Goal: Transaction & Acquisition: Purchase product/service

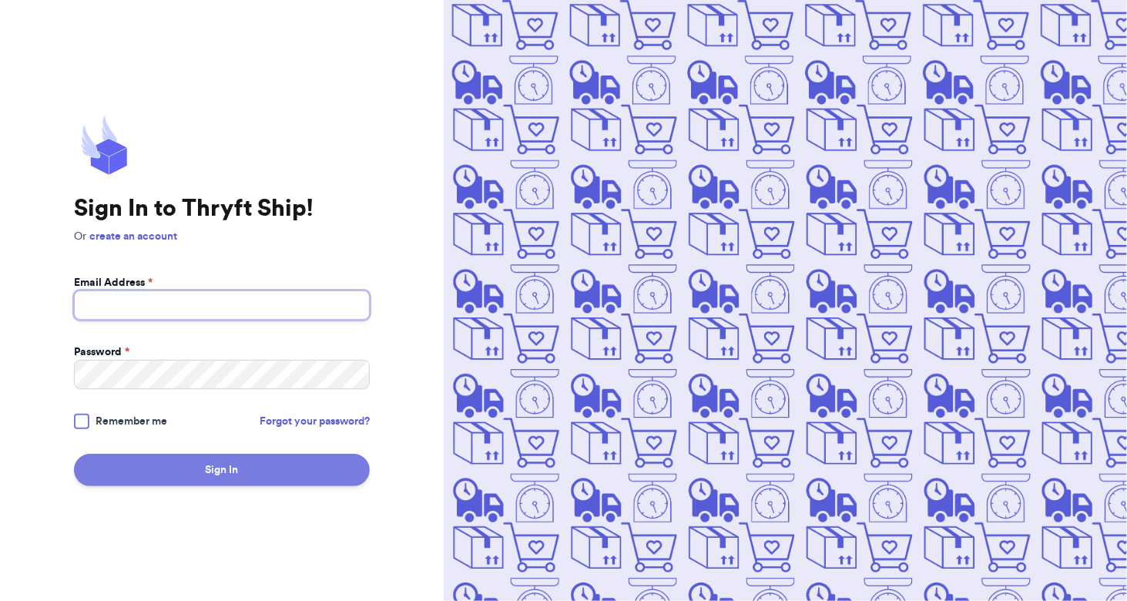
type input "[EMAIL_ADDRESS][DOMAIN_NAME]"
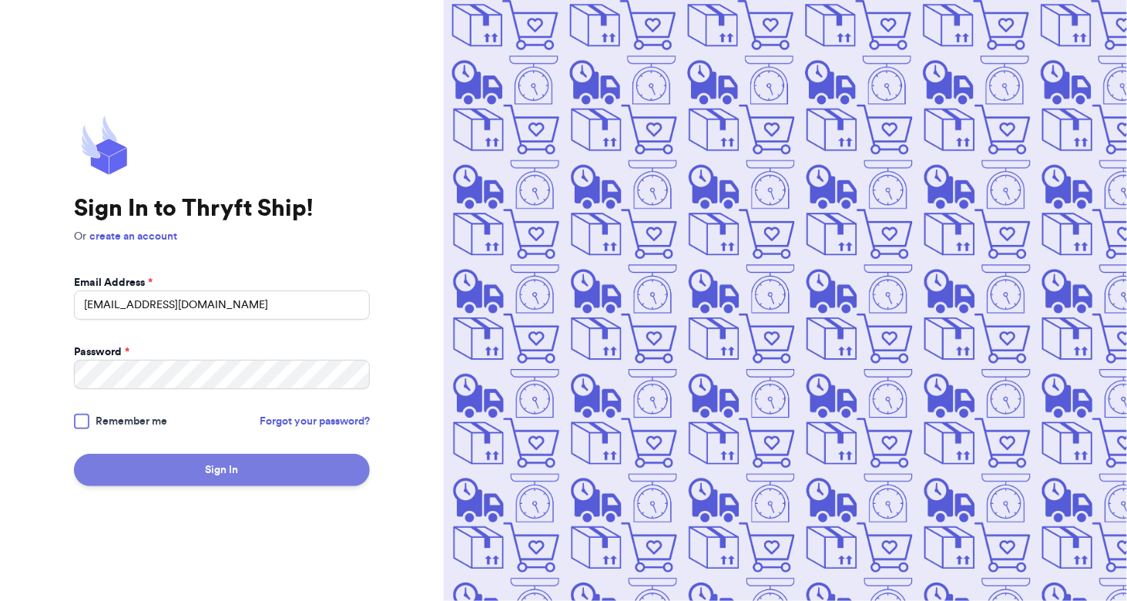
click at [277, 477] on button "Sign In" at bounding box center [222, 470] width 296 height 32
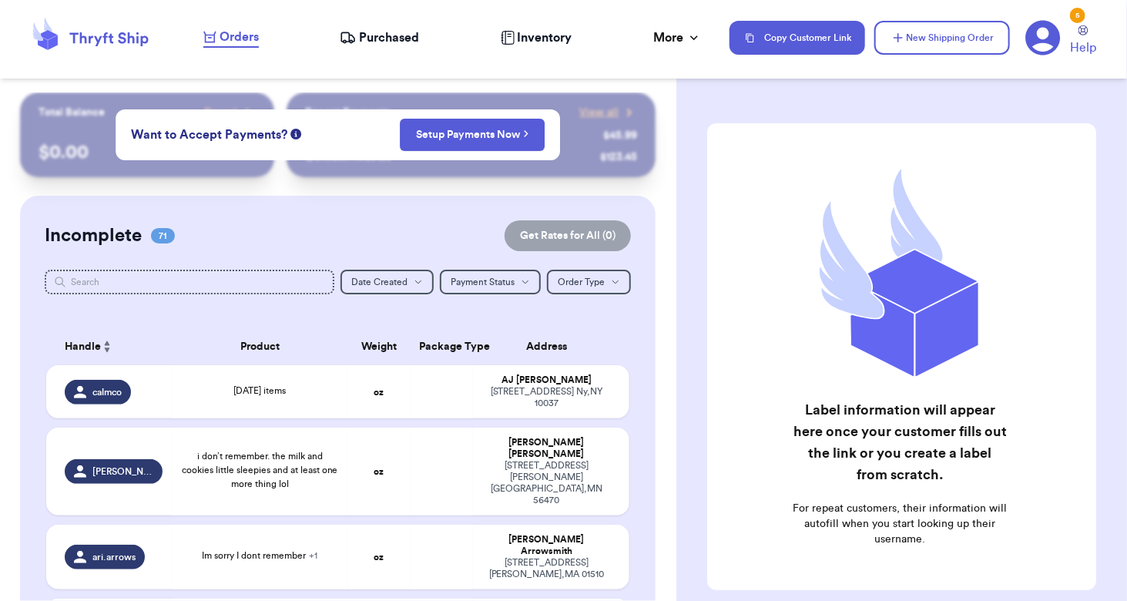
click at [707, 45] on div "Orders Purchased Inventory More Stats Completed Orders Payments Payouts" at bounding box center [458, 38] width 511 height 20
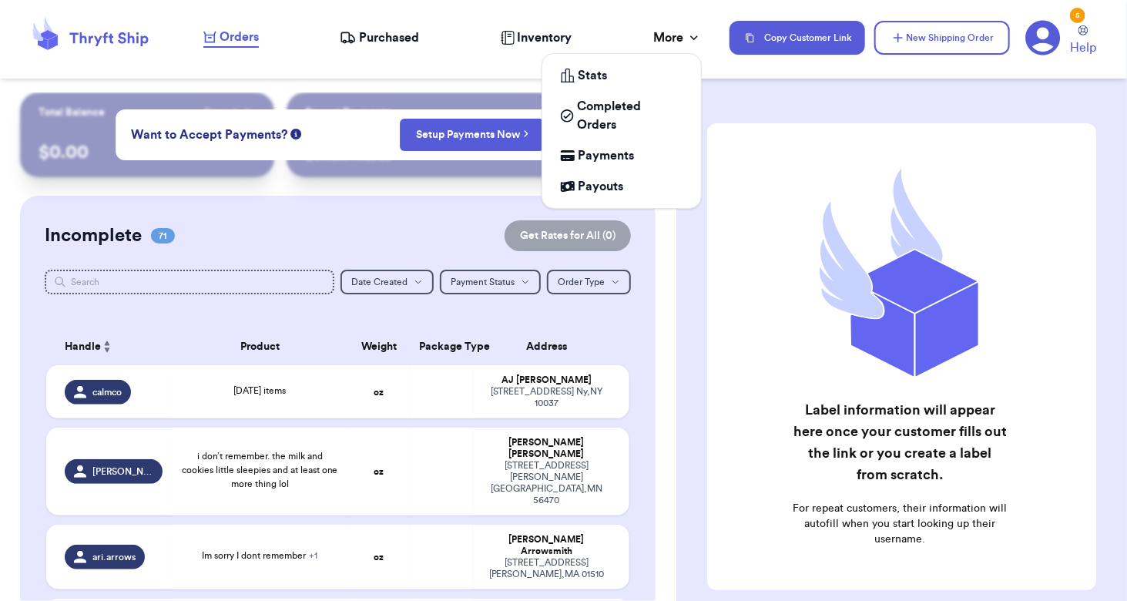
click at [688, 37] on icon at bounding box center [693, 37] width 15 height 15
click at [606, 102] on span "Completed Orders" at bounding box center [630, 115] width 106 height 37
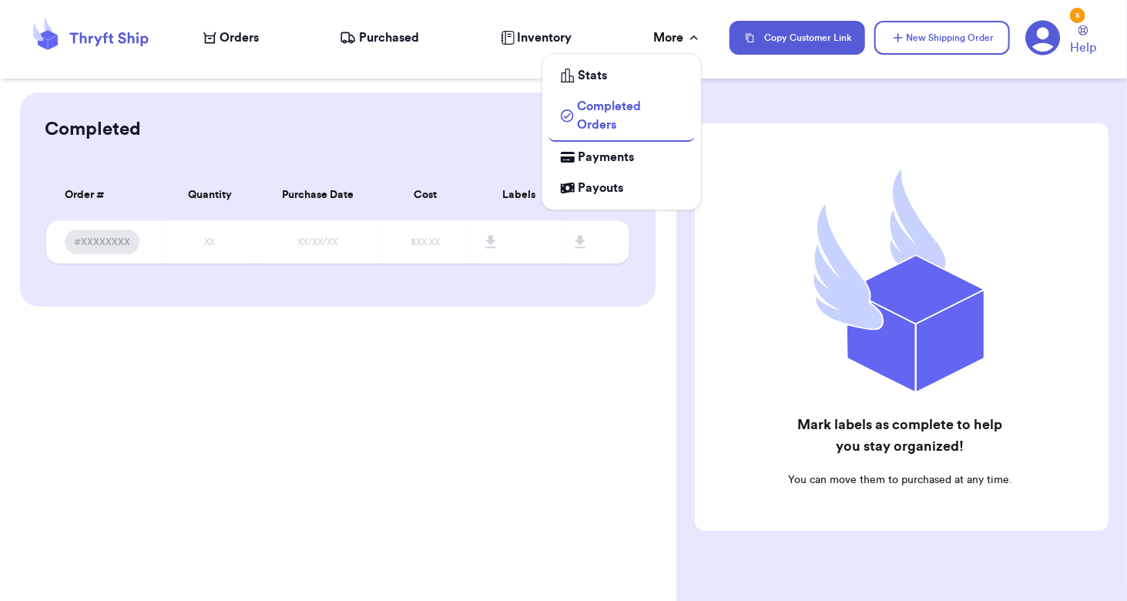
click at [689, 40] on icon at bounding box center [693, 37] width 15 height 15
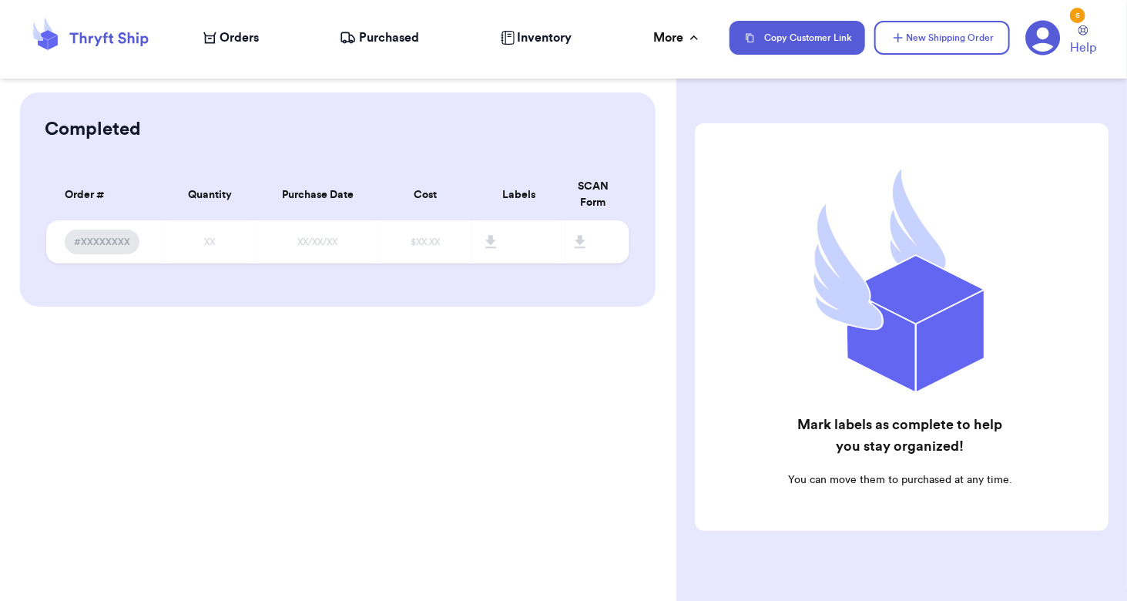
click at [108, 32] on icon at bounding box center [90, 38] width 123 height 42
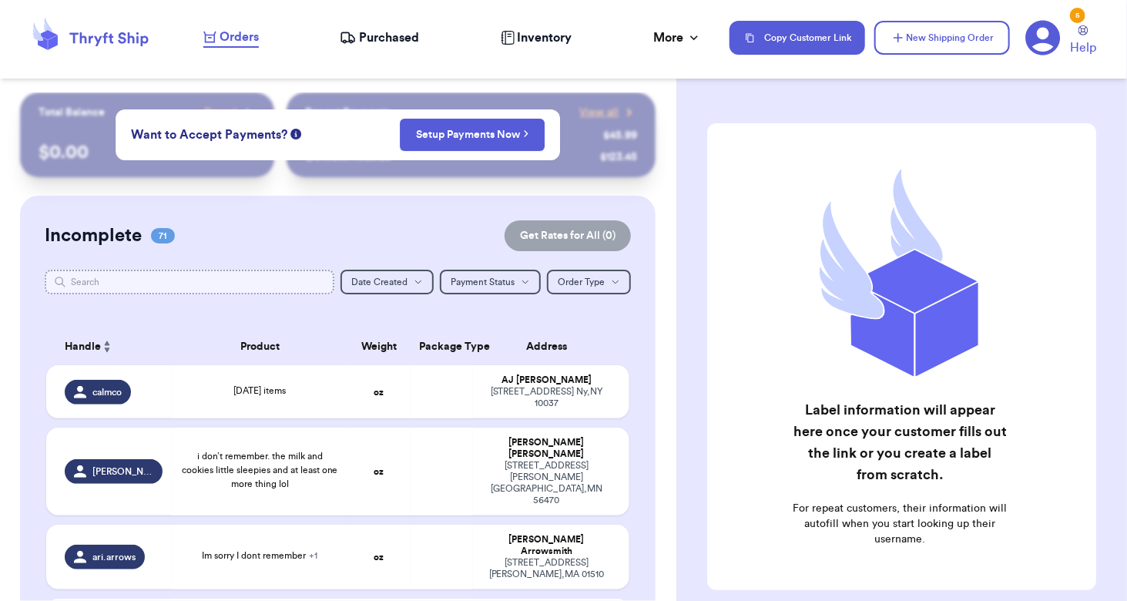
click at [170, 292] on input "text" at bounding box center [190, 282] width 290 height 25
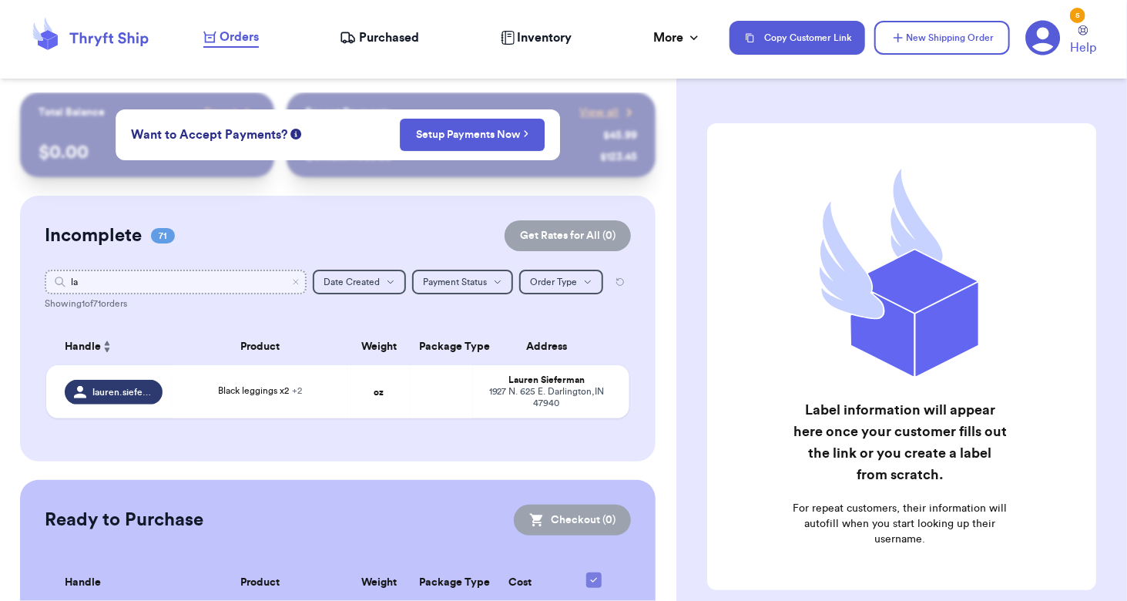
type input "l"
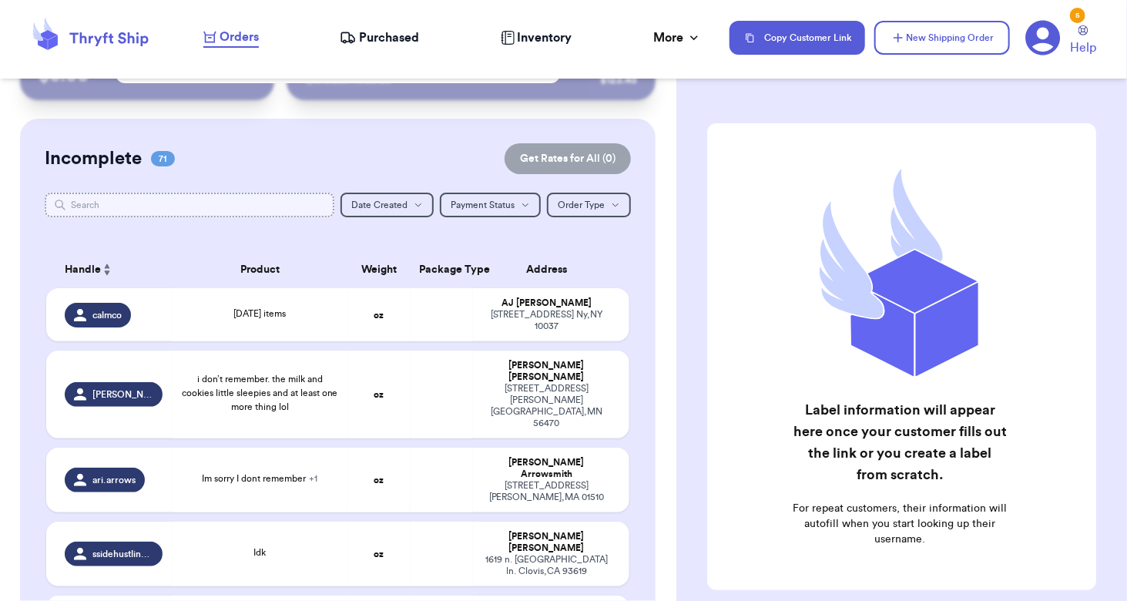
scroll to position [80, 0]
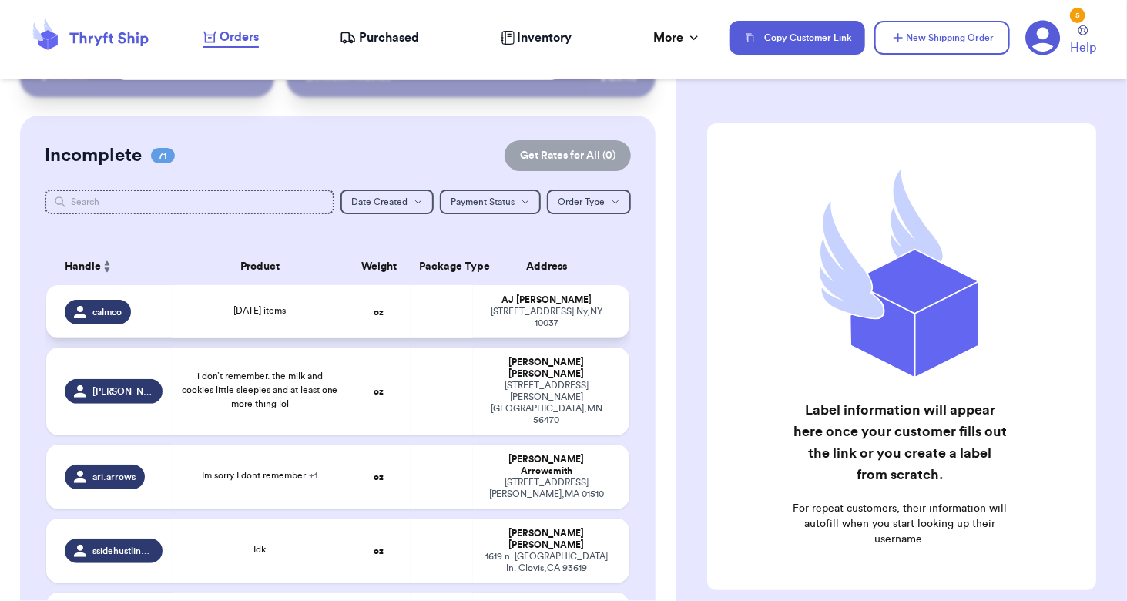
click at [166, 304] on td "calmco" at bounding box center [109, 311] width 126 height 53
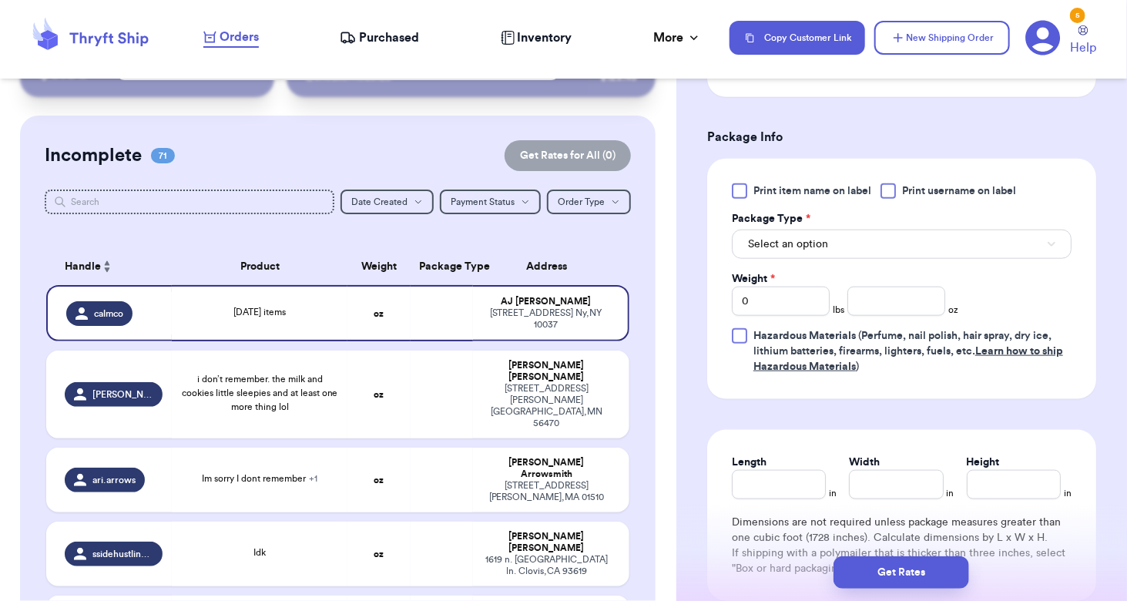
scroll to position [614, 0]
click at [960, 237] on button "Select an option" at bounding box center [902, 243] width 340 height 29
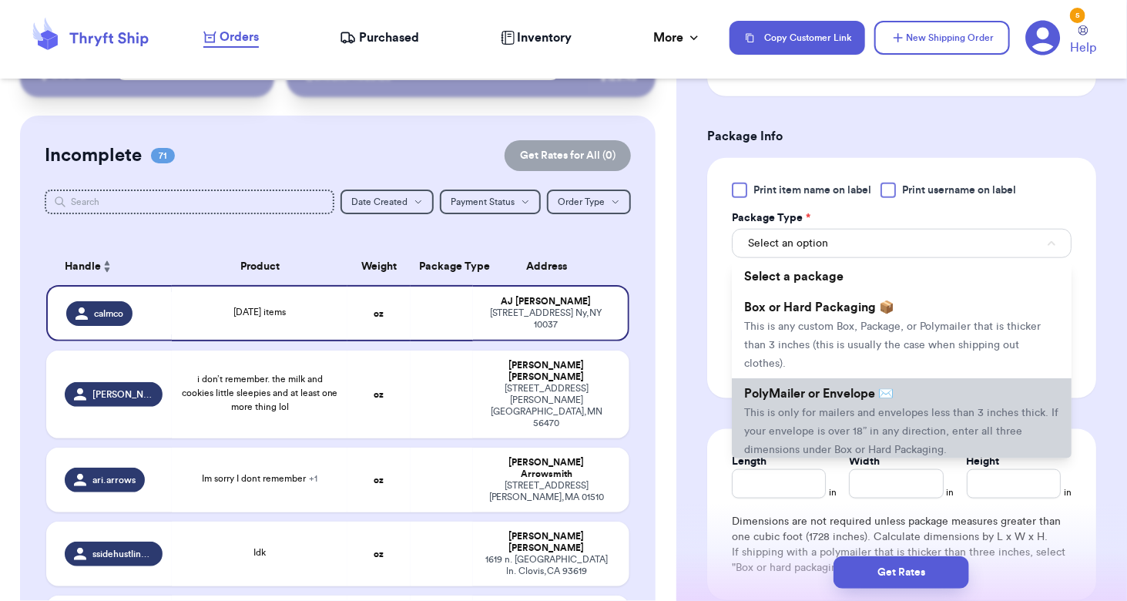
click at [900, 401] on li "PolyMailer or Envelope ✉️ This is only for mailers and envelopes less than 3 in…" at bounding box center [902, 421] width 340 height 86
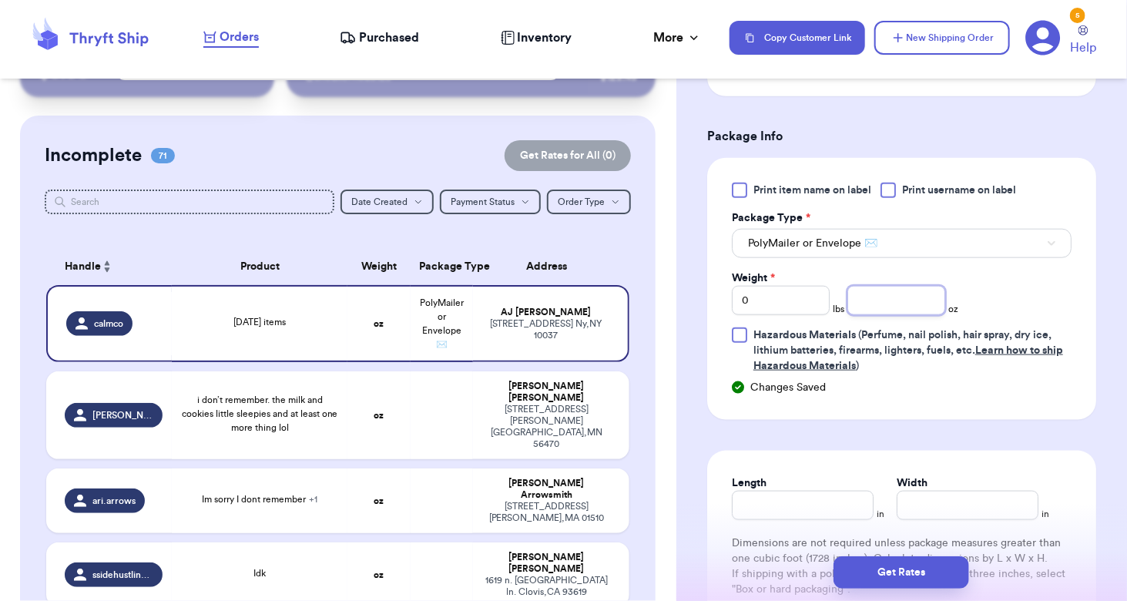
click at [906, 310] on input "number" at bounding box center [896, 300] width 98 height 29
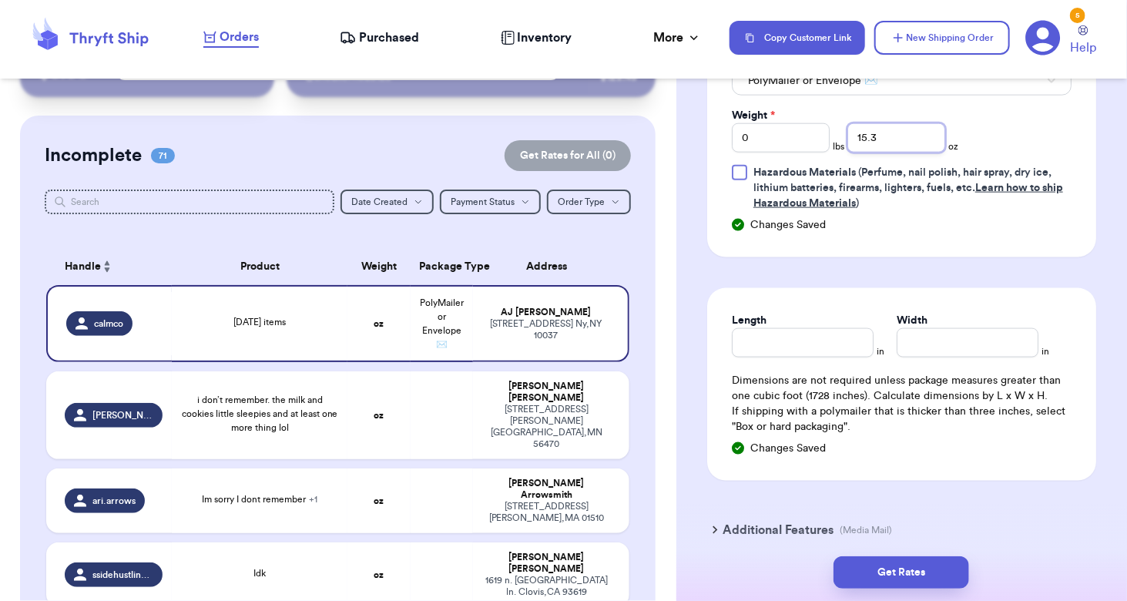
scroll to position [777, 0]
type input "15.3"
click at [908, 566] on button "Get Rates" at bounding box center [902, 572] width 136 height 32
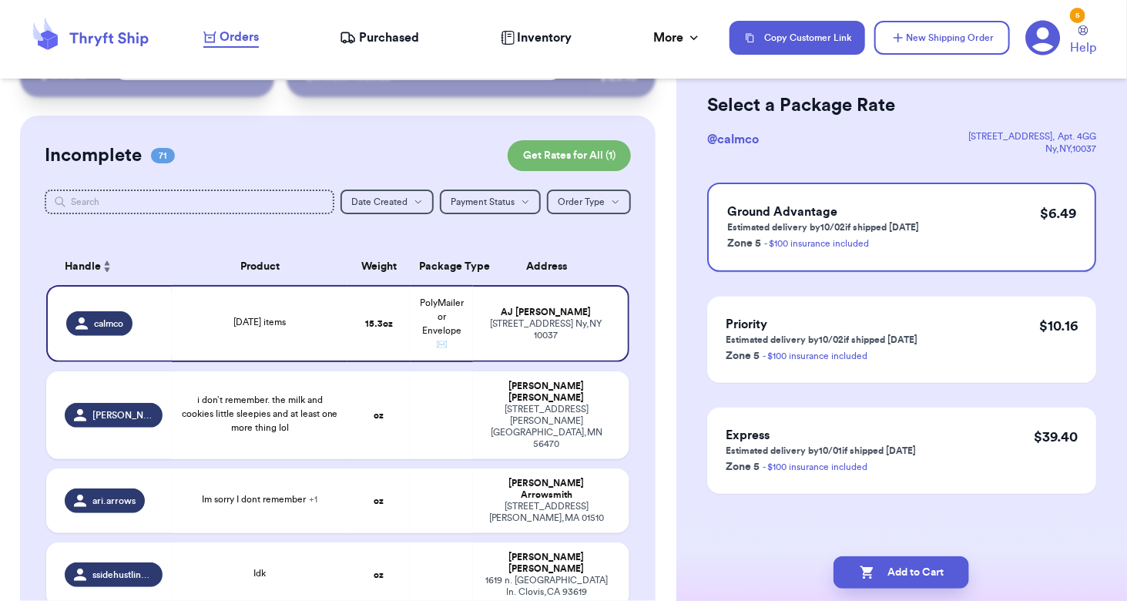
scroll to position [0, 0]
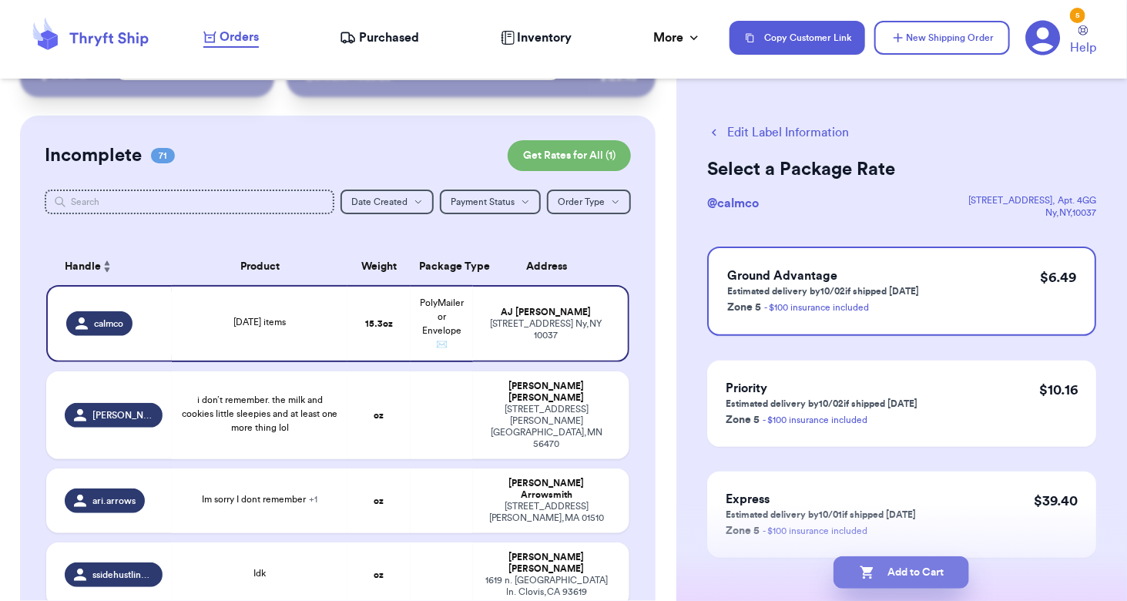
click at [913, 576] on button "Add to Cart" at bounding box center [902, 572] width 136 height 32
checkbox input "true"
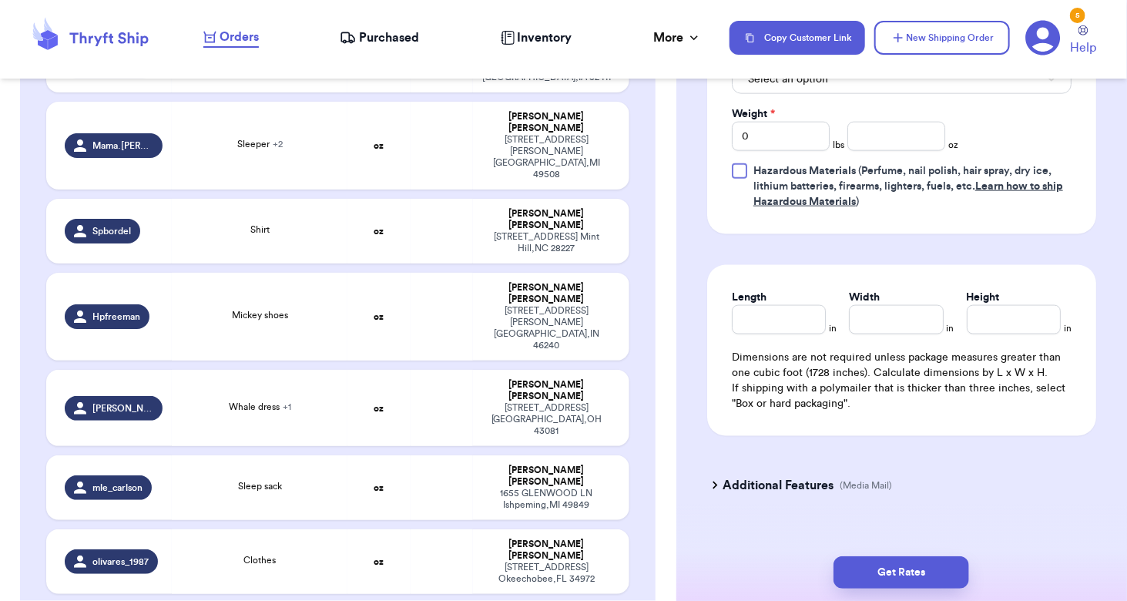
scroll to position [4446, 0]
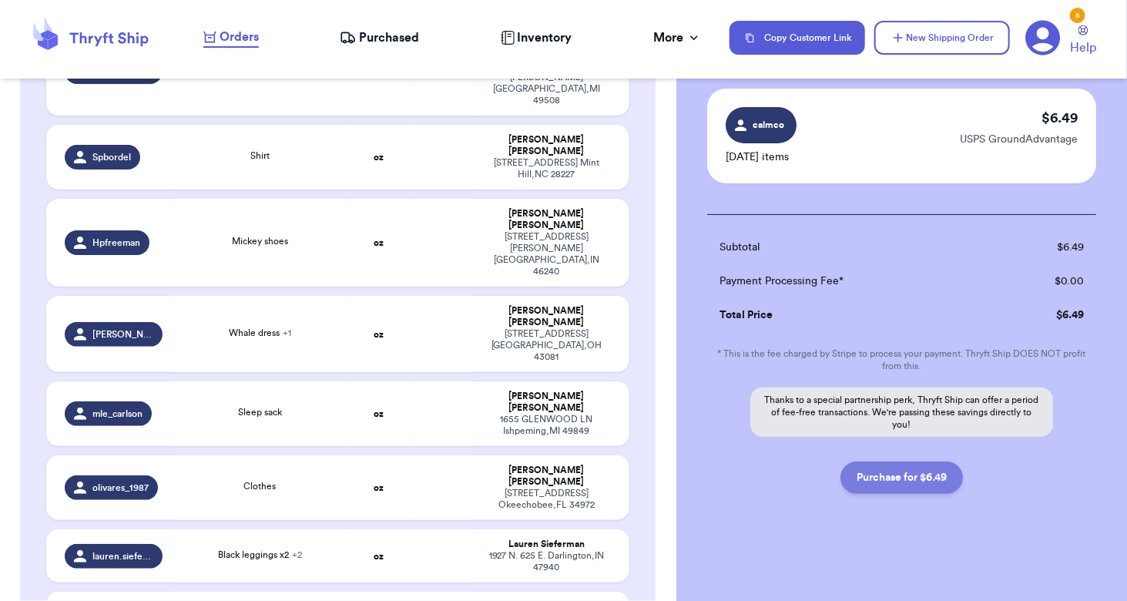
click at [909, 475] on button "Purchase for $6.49" at bounding box center [902, 478] width 123 height 32
checkbox input "false"
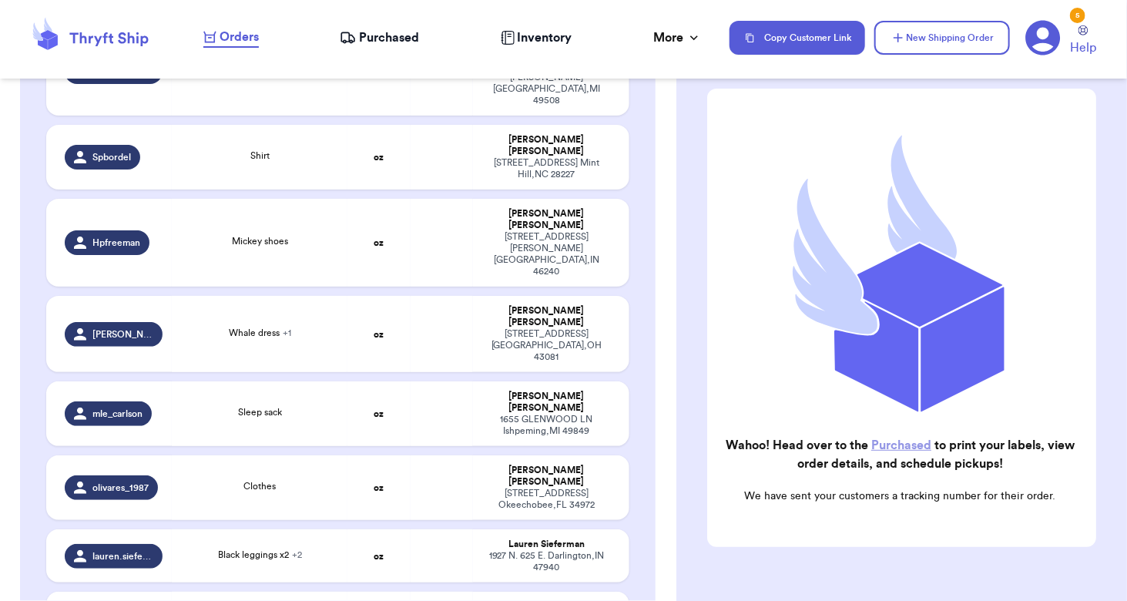
checkbox input "true"
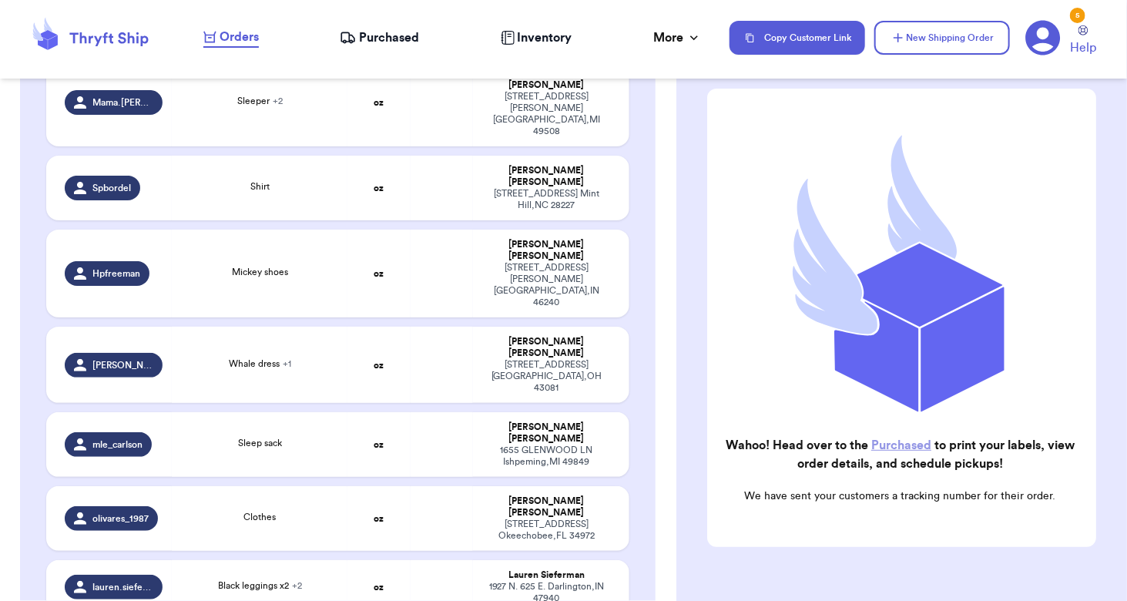
click at [949, 350] on icon at bounding box center [962, 349] width 83 height 125
click at [412, 47] on div "Orders Purchased Inventory More Stats Completed Orders Payments Payouts" at bounding box center [458, 38] width 511 height 20
click at [399, 31] on span "Purchased" at bounding box center [389, 38] width 60 height 18
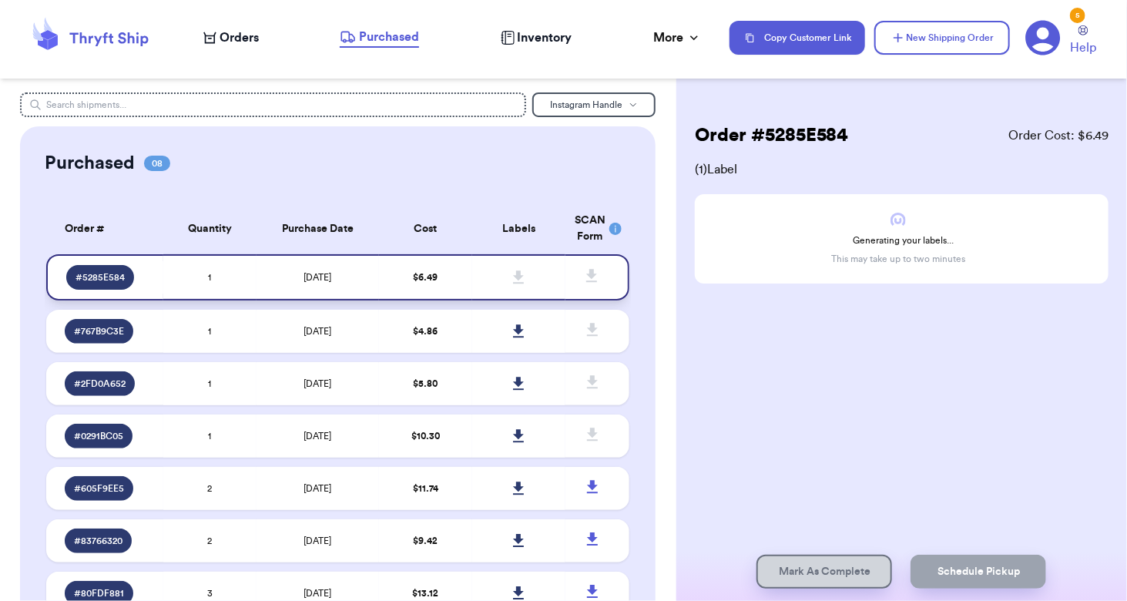
click at [517, 270] on span at bounding box center [519, 277] width 34 height 34
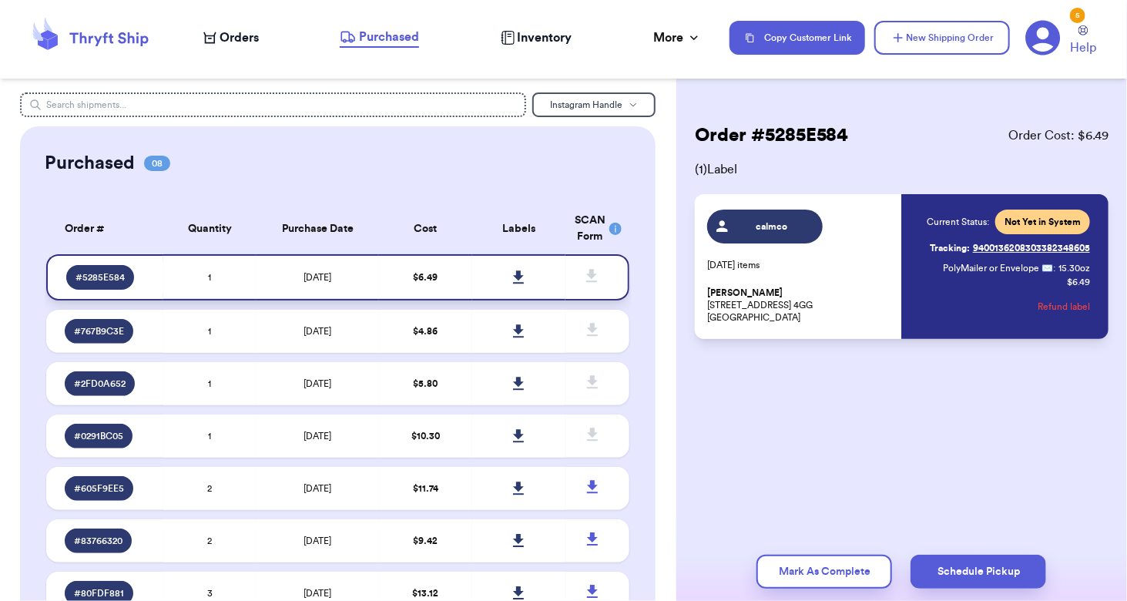
click at [514, 275] on icon at bounding box center [518, 276] width 11 height 13
